Goal: Task Accomplishment & Management: Use online tool/utility

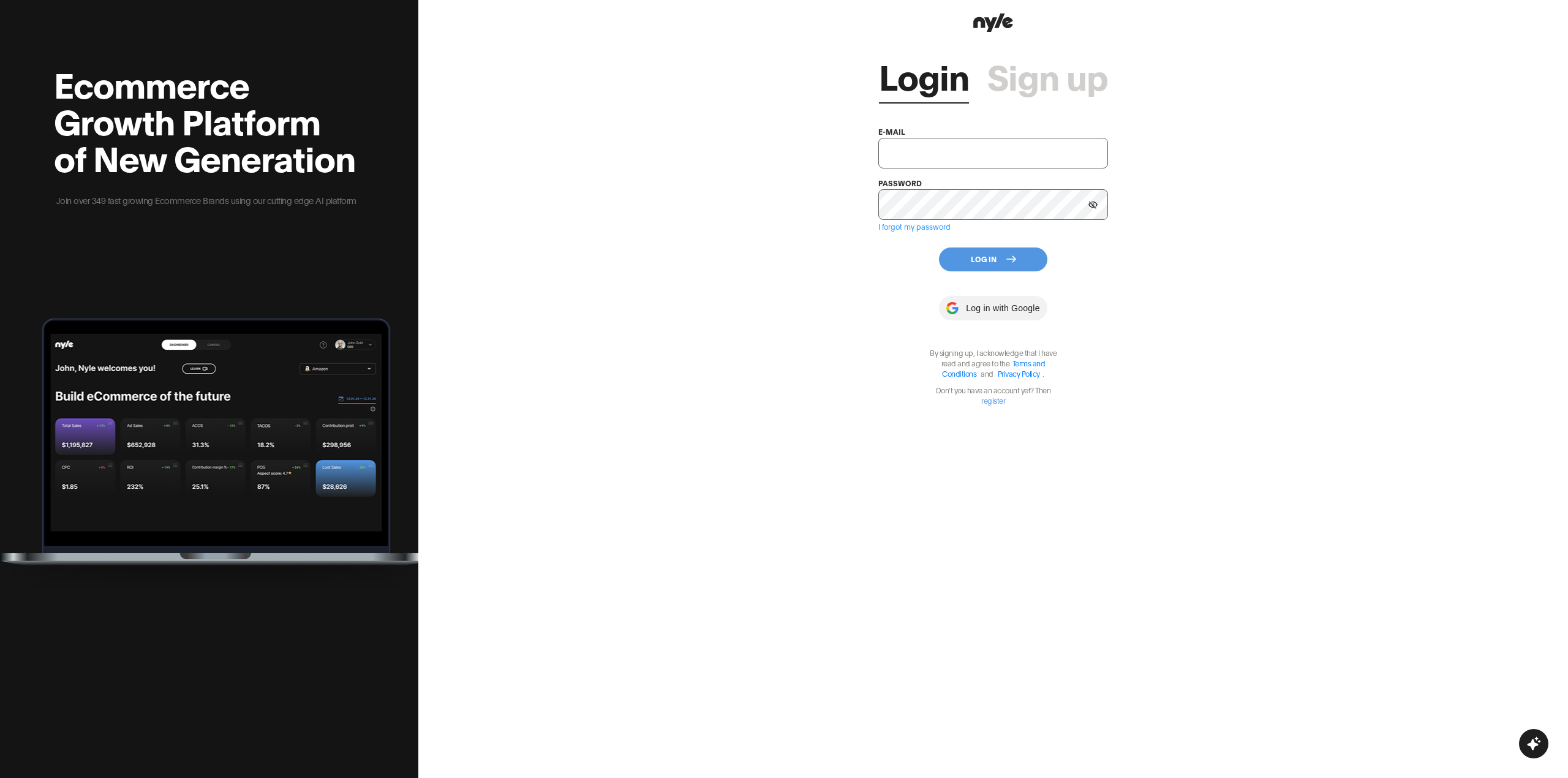
type input "[EMAIL_ADDRESS][PERSON_NAME]"
click at [998, 248] on button "Log In" at bounding box center [993, 260] width 108 height 24
click at [1001, 258] on button "Log In" at bounding box center [993, 260] width 108 height 24
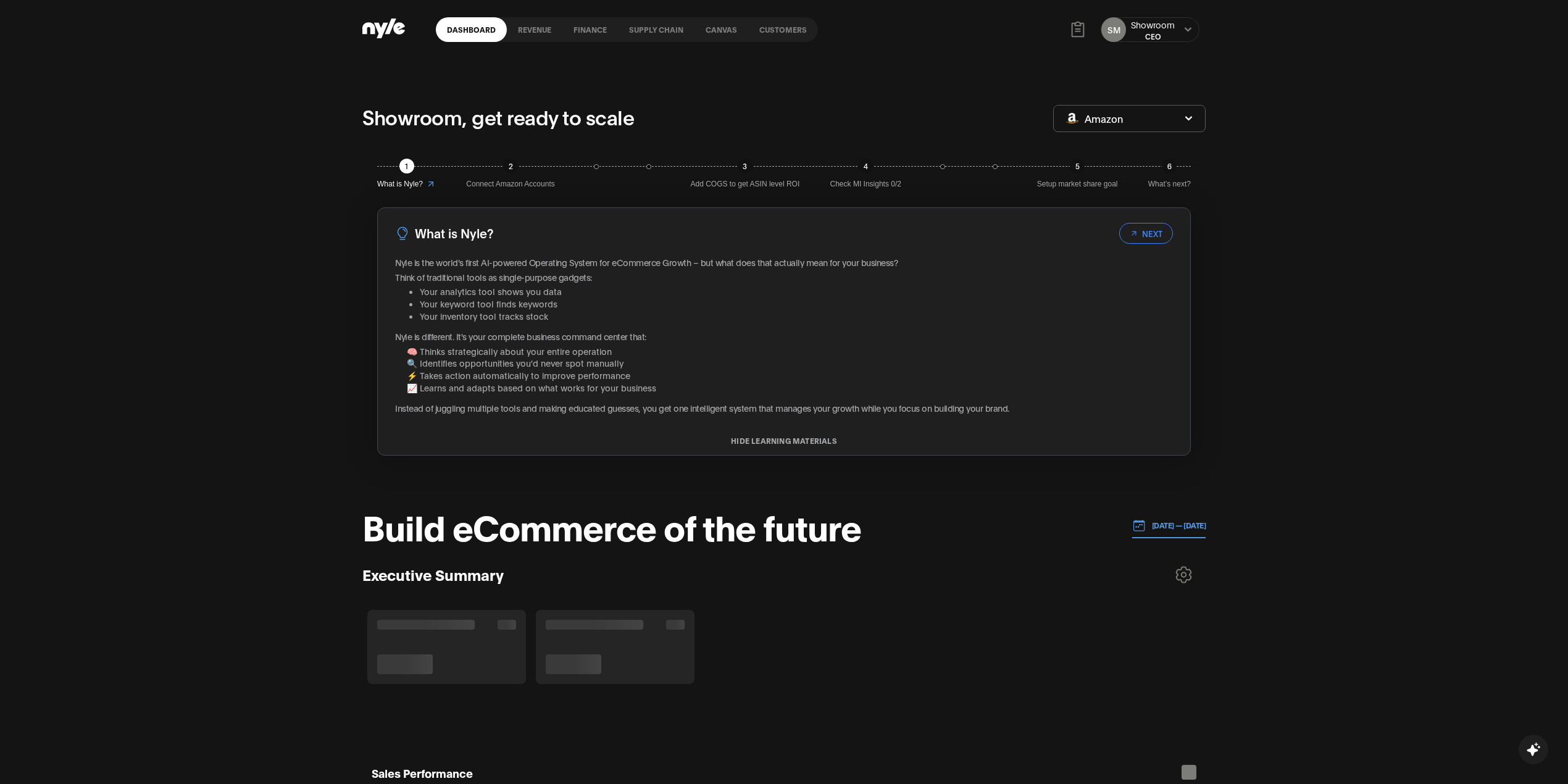
click at [804, 28] on link "Customers" at bounding box center [783, 30] width 70 height 25
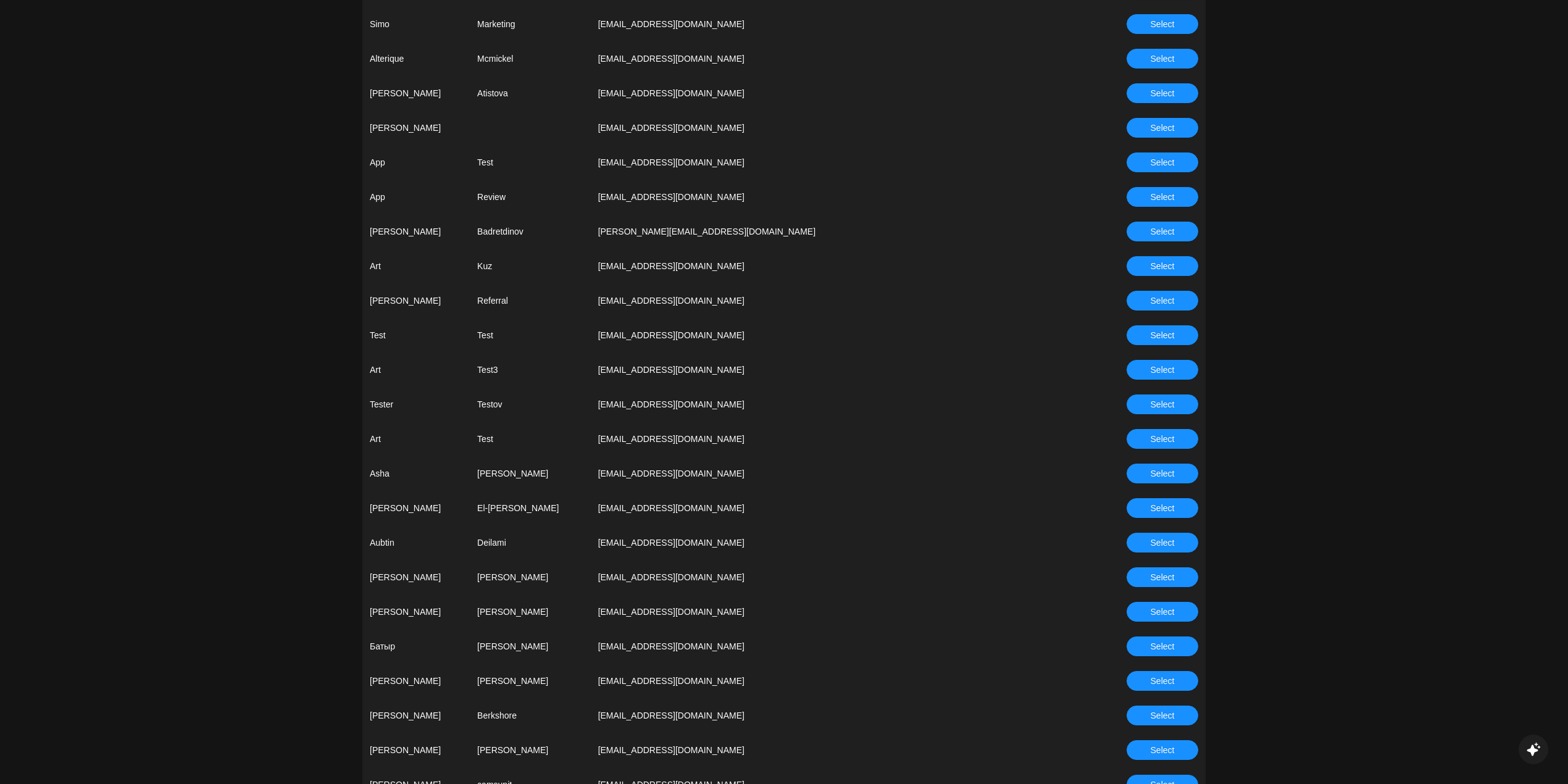
scroll to position [823, 0]
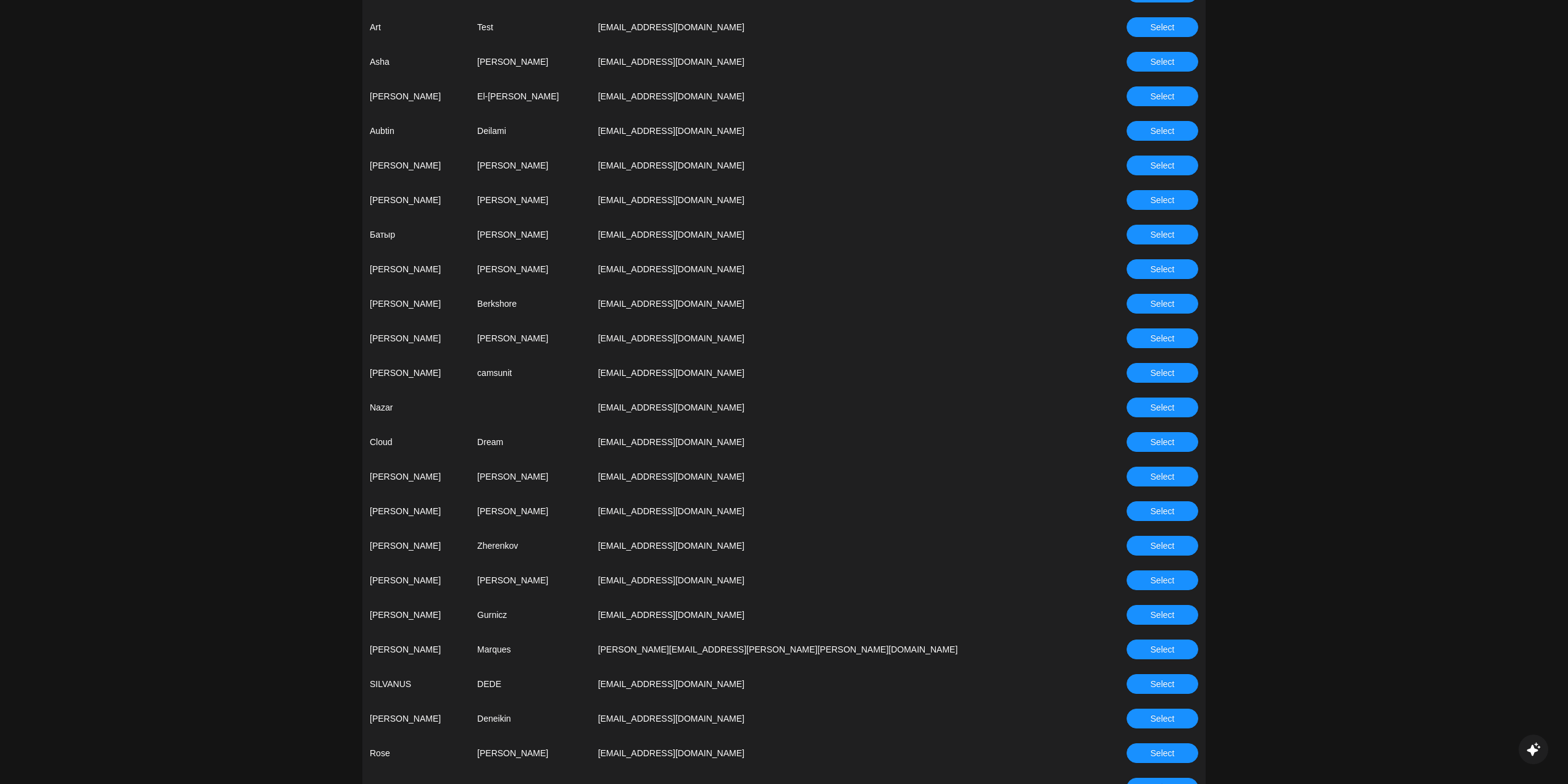
click at [1156, 546] on span "Select" at bounding box center [1162, 546] width 24 height 14
